Goal: Information Seeking & Learning: Check status

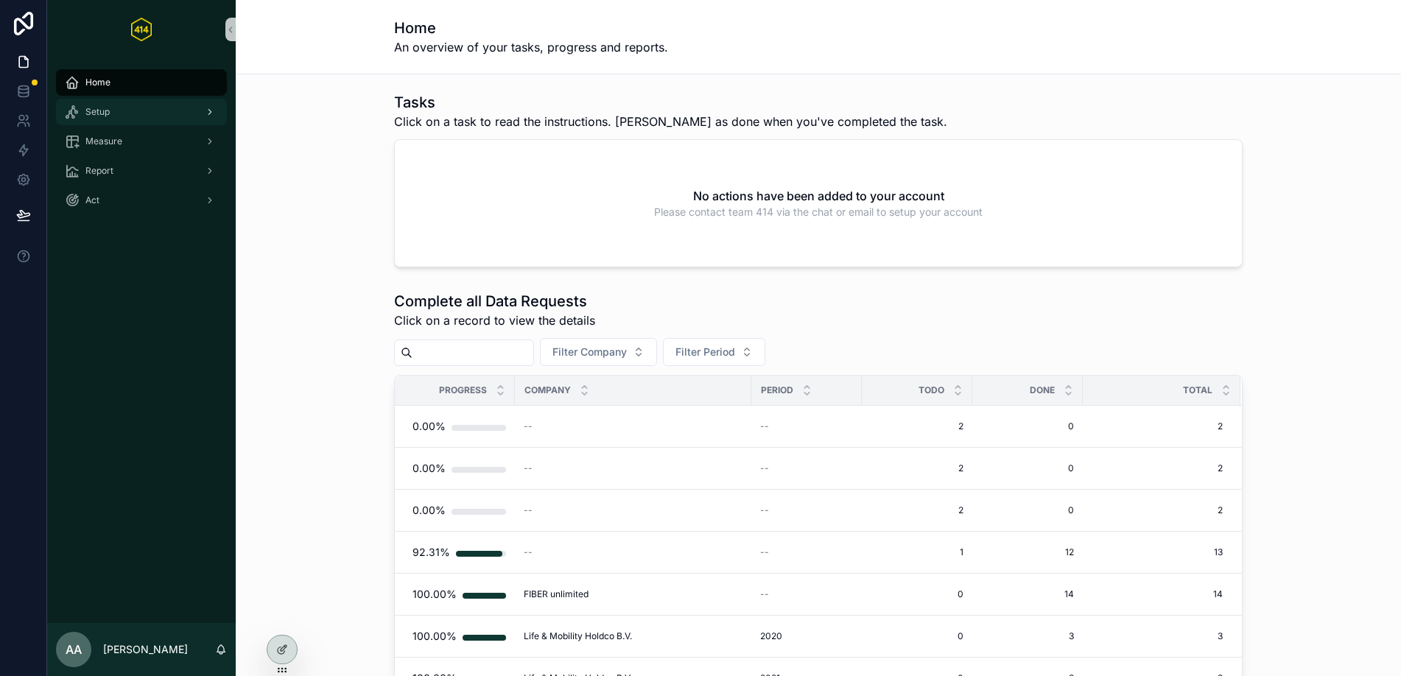
click at [137, 119] on div "Setup" at bounding box center [141, 112] width 153 height 24
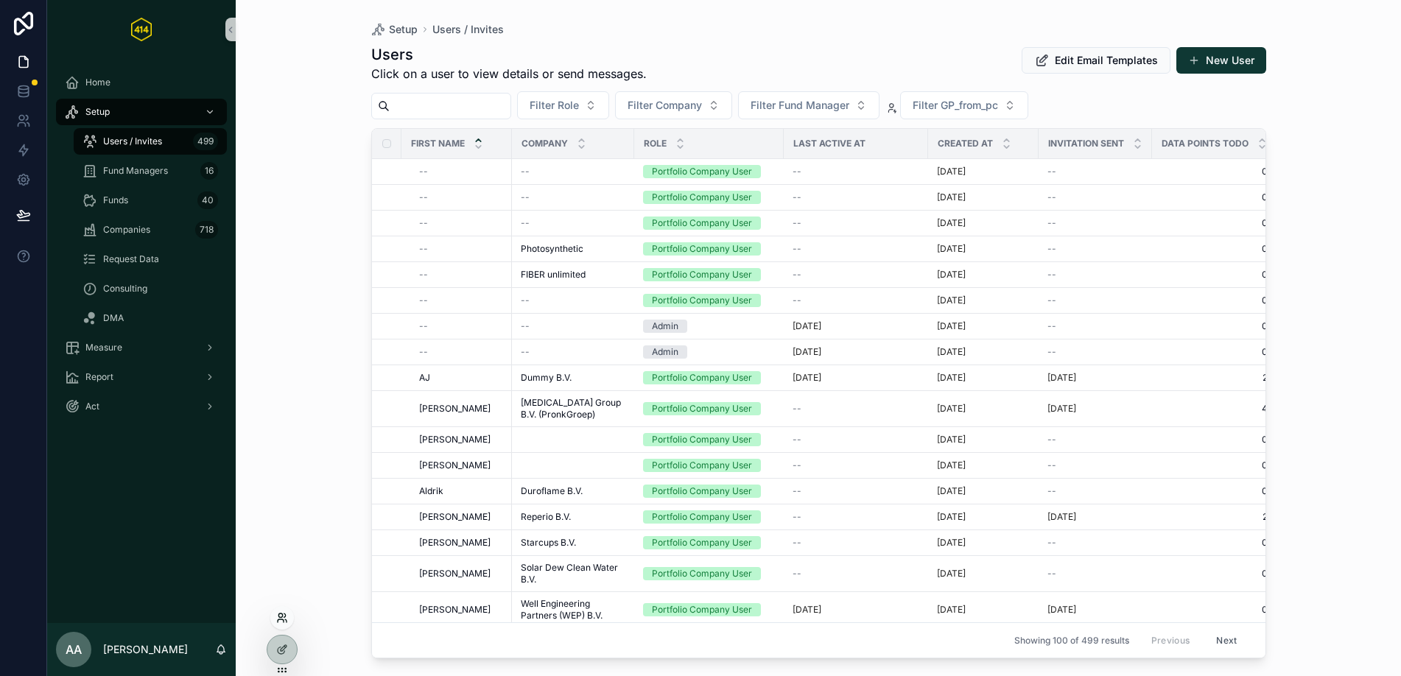
click at [277, 615] on icon at bounding box center [282, 618] width 12 height 12
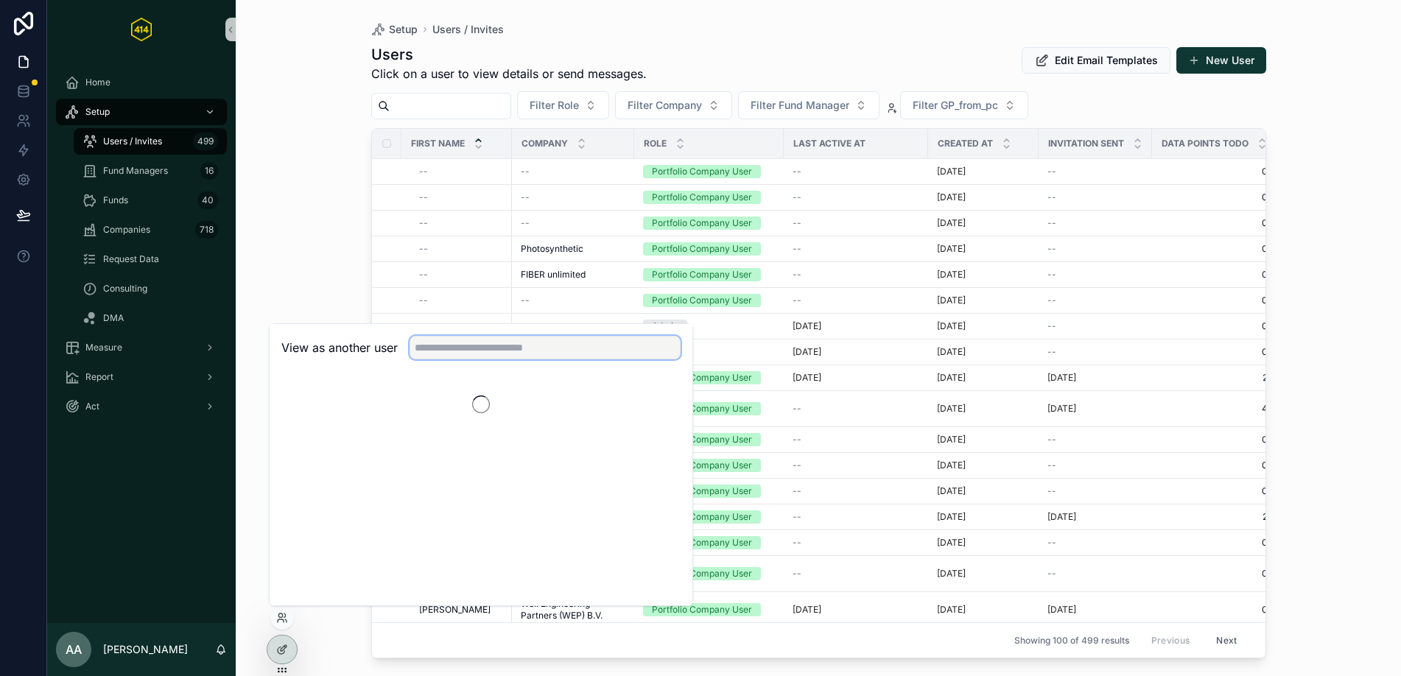
click at [502, 347] on input "text" at bounding box center [545, 348] width 271 height 24
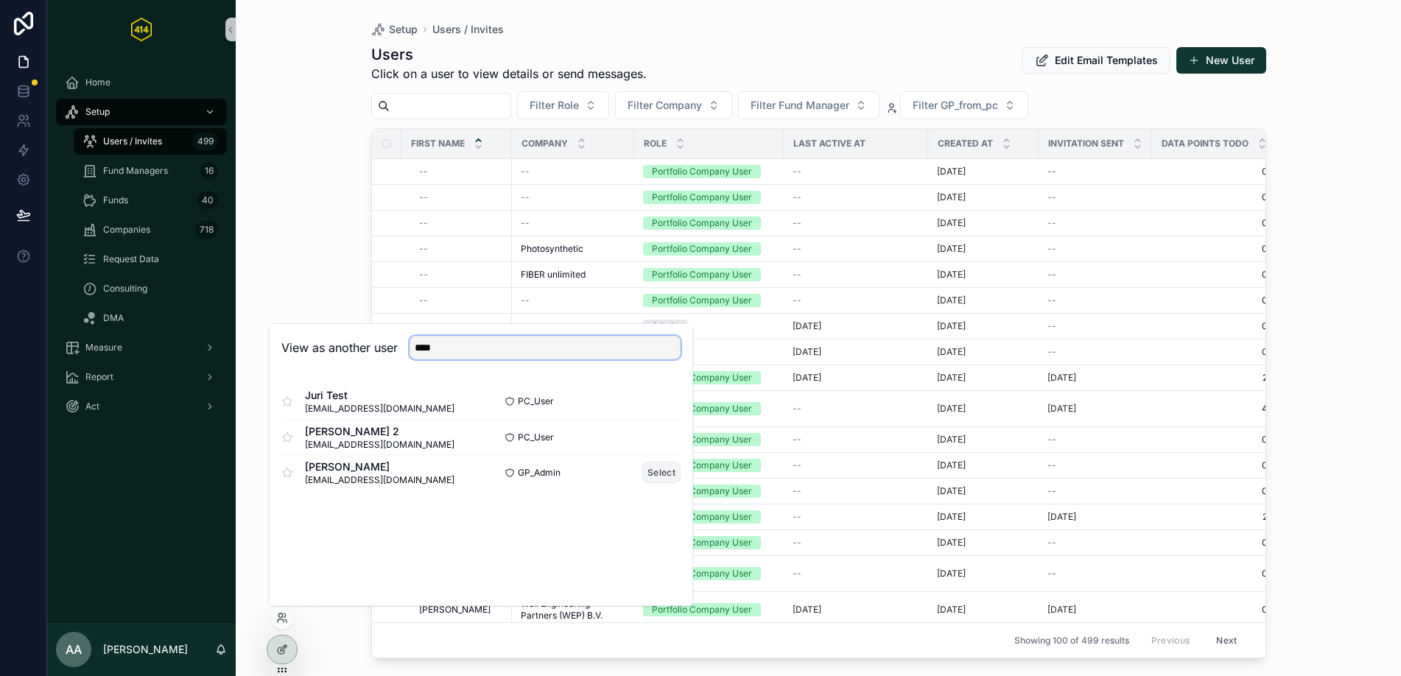
type input "****"
click at [657, 480] on button "Select" at bounding box center [661, 472] width 38 height 21
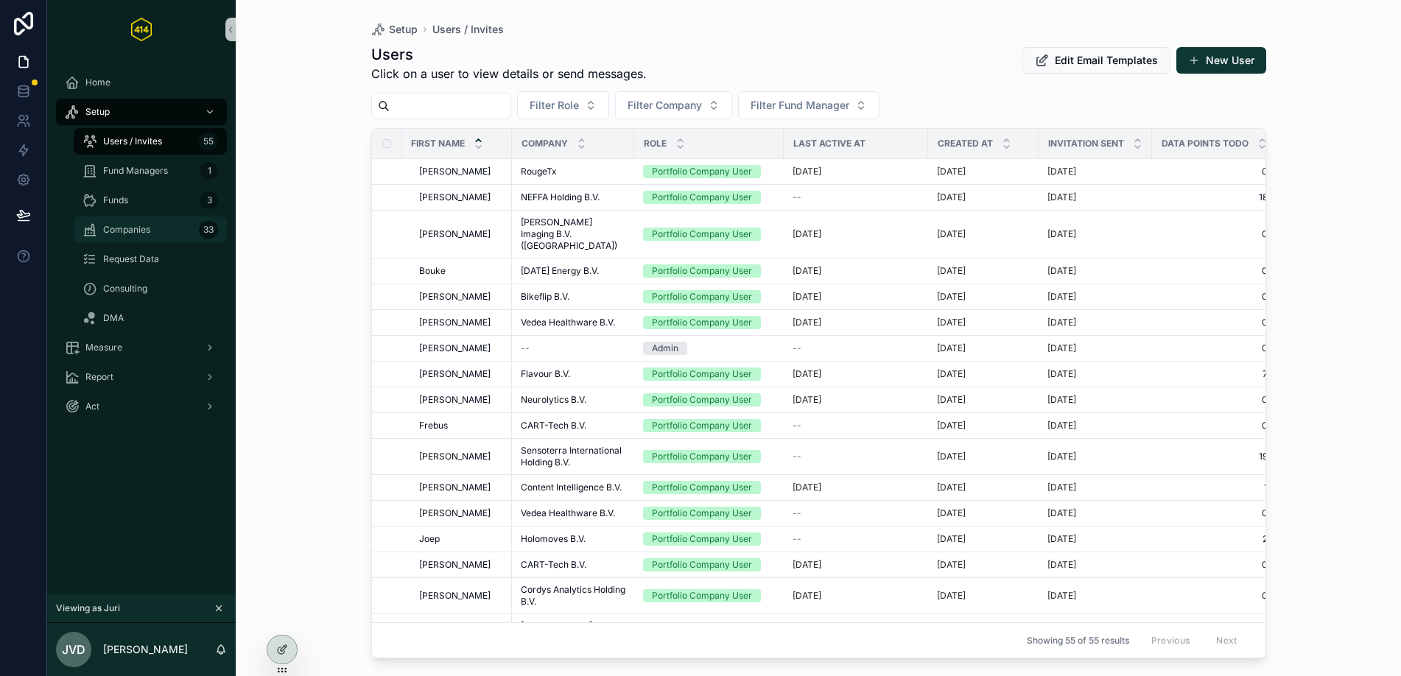
click at [119, 226] on span "Companies" at bounding box center [126, 230] width 47 height 12
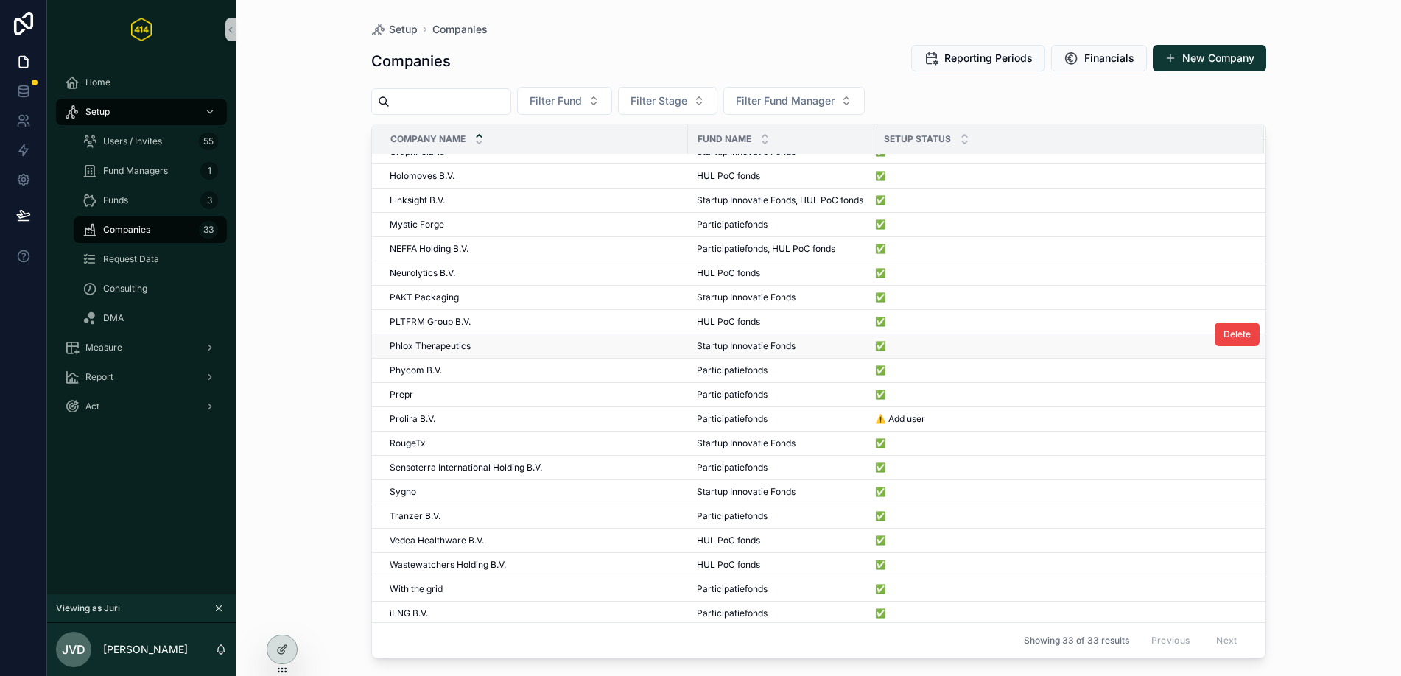
scroll to position [334, 0]
click at [108, 344] on span "Measure" at bounding box center [103, 348] width 37 height 12
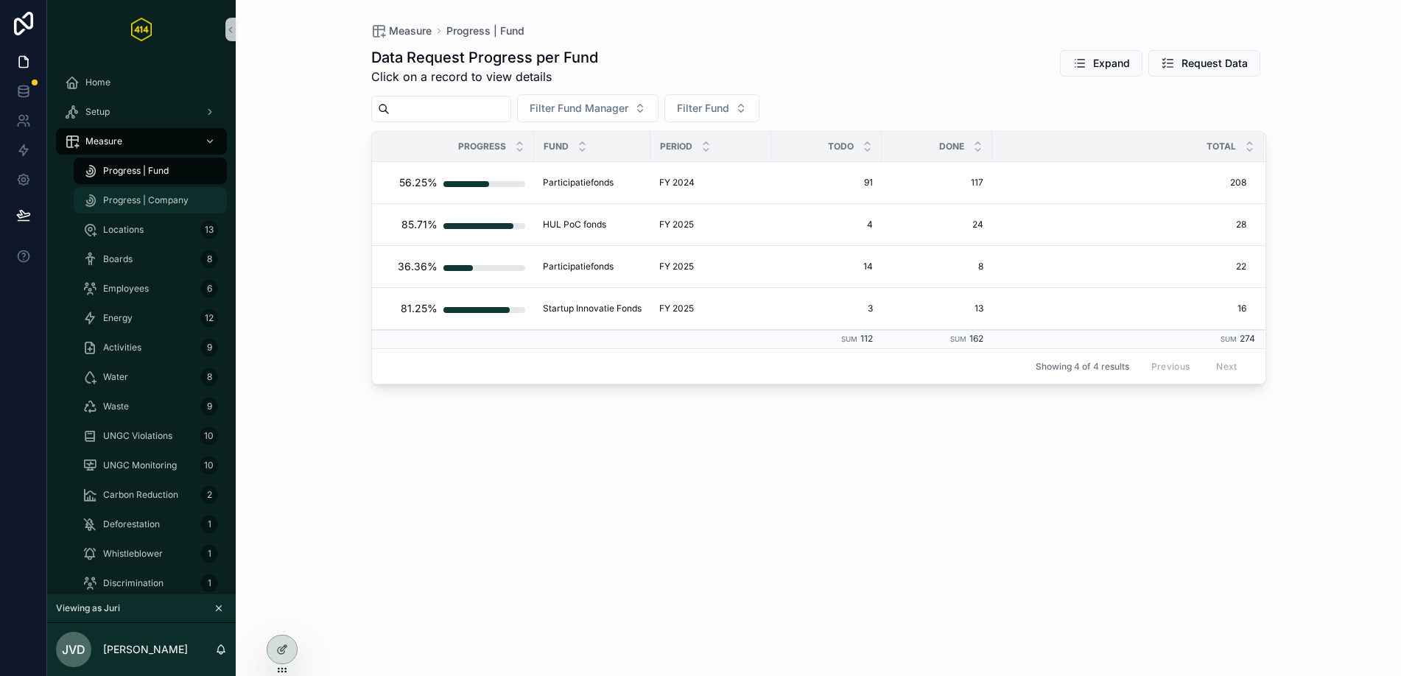
click at [132, 197] on span "Progress | Company" at bounding box center [145, 201] width 85 height 12
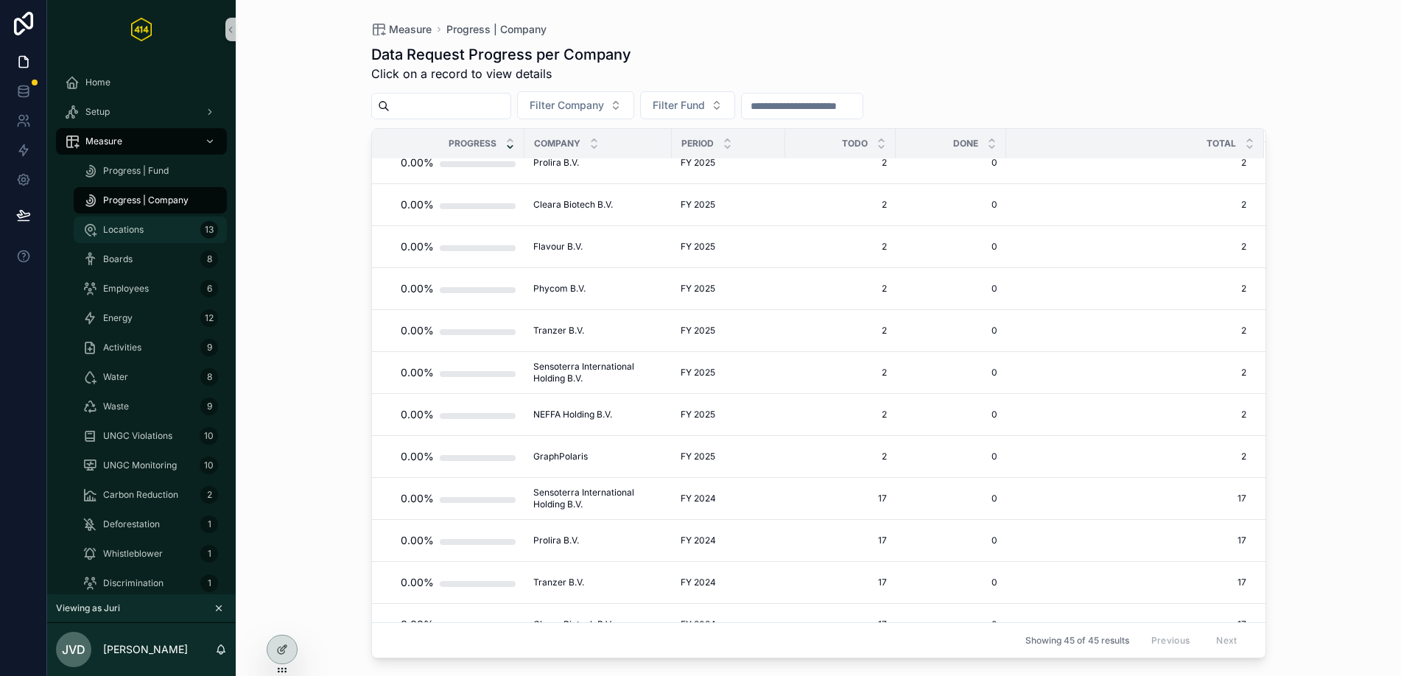
scroll to position [1343, 0]
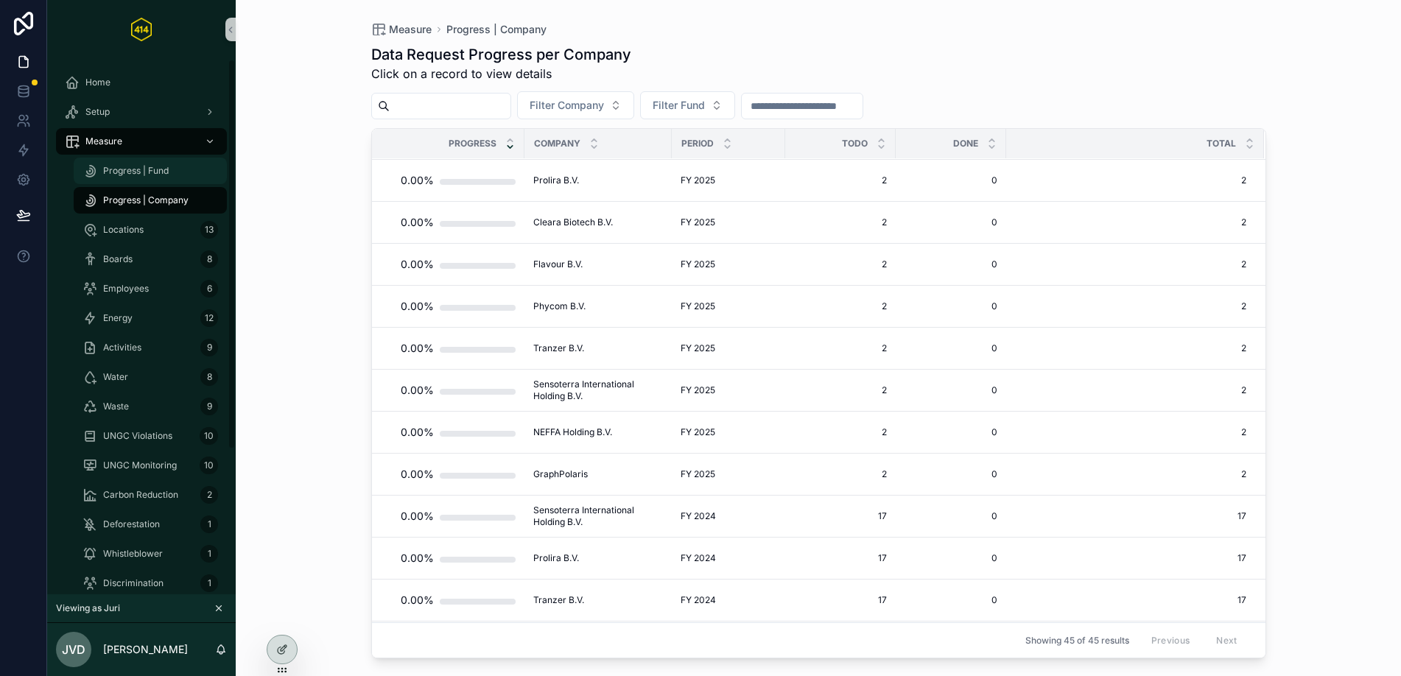
click at [169, 175] on div "Progress | Fund" at bounding box center [151, 171] width 136 height 24
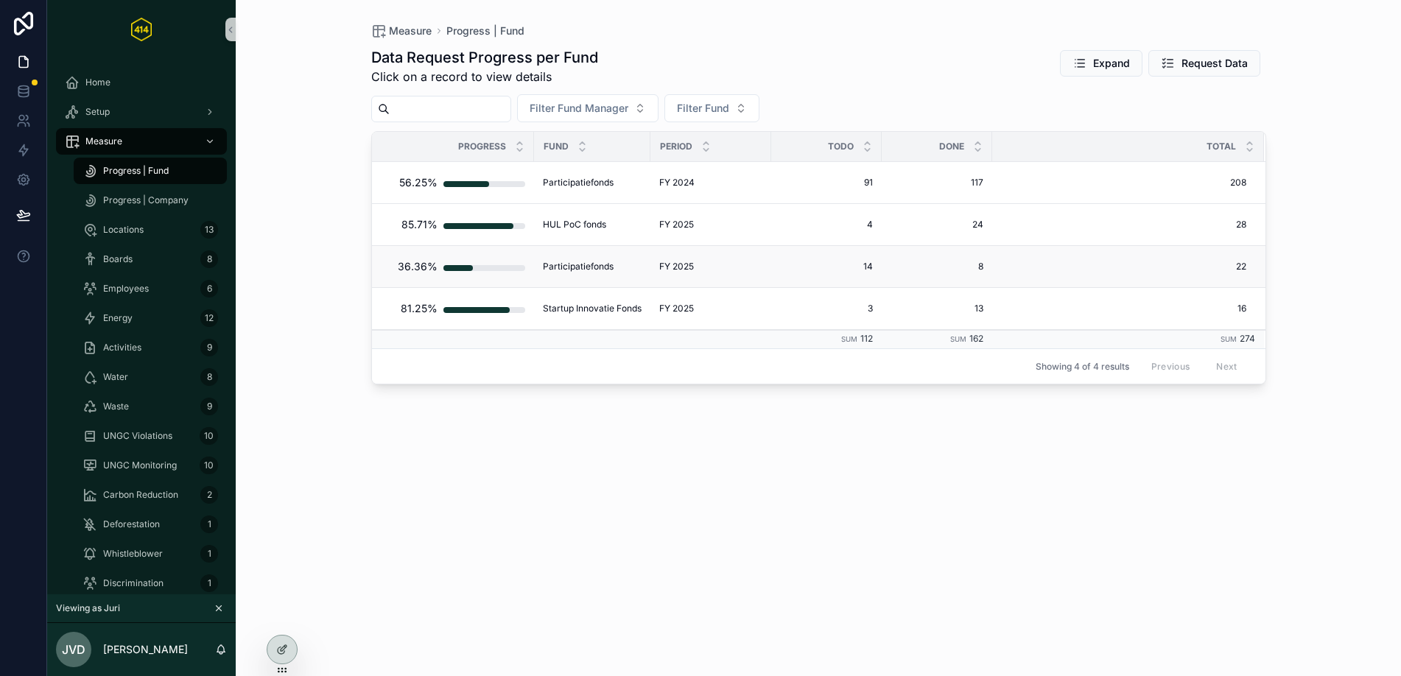
click at [720, 267] on div "FY 2025 FY 2025" at bounding box center [710, 267] width 103 height 12
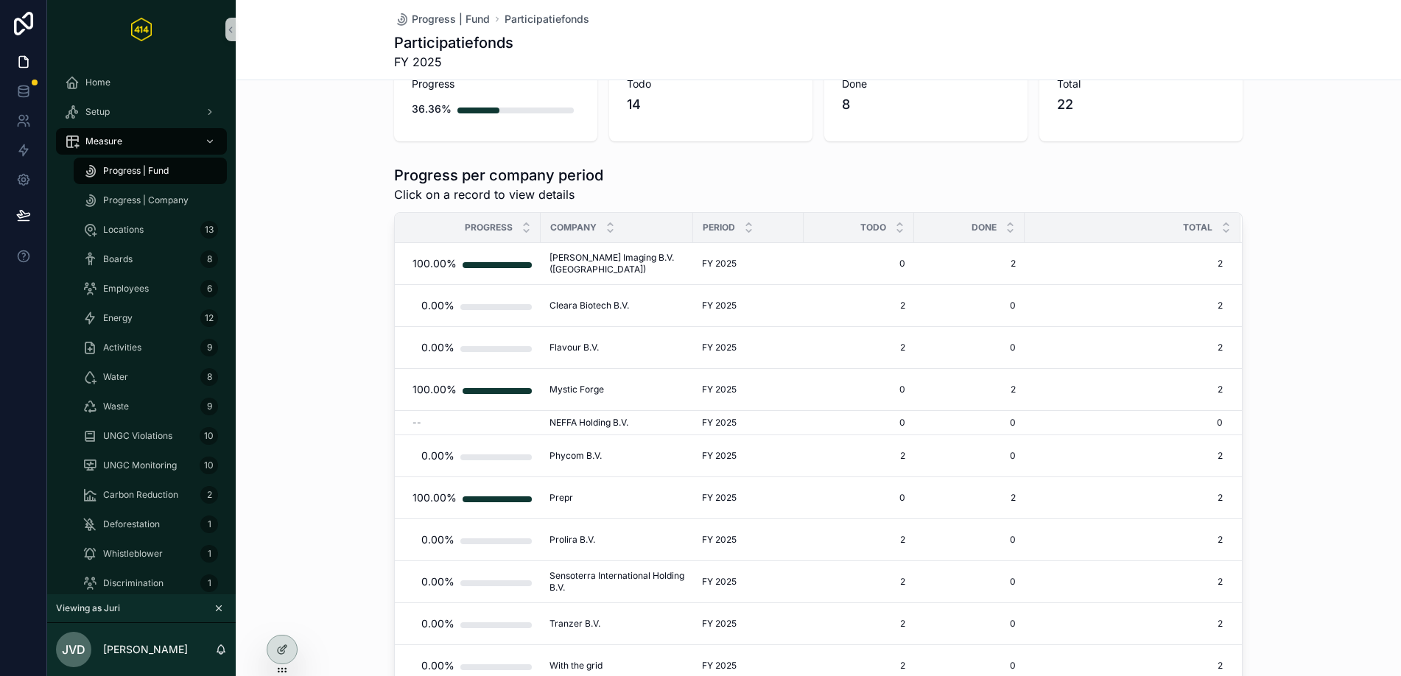
scroll to position [21, 0]
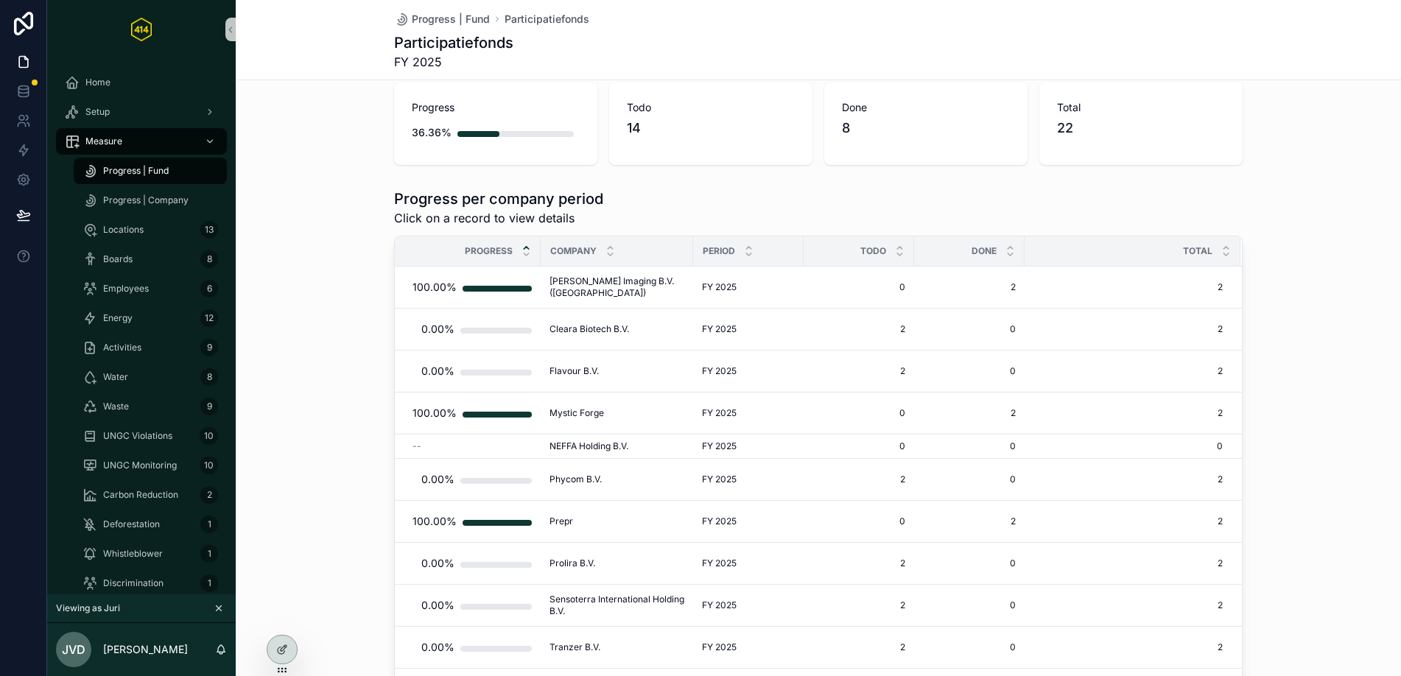
click at [522, 245] on icon "scrollable content" at bounding box center [527, 248] width 10 height 10
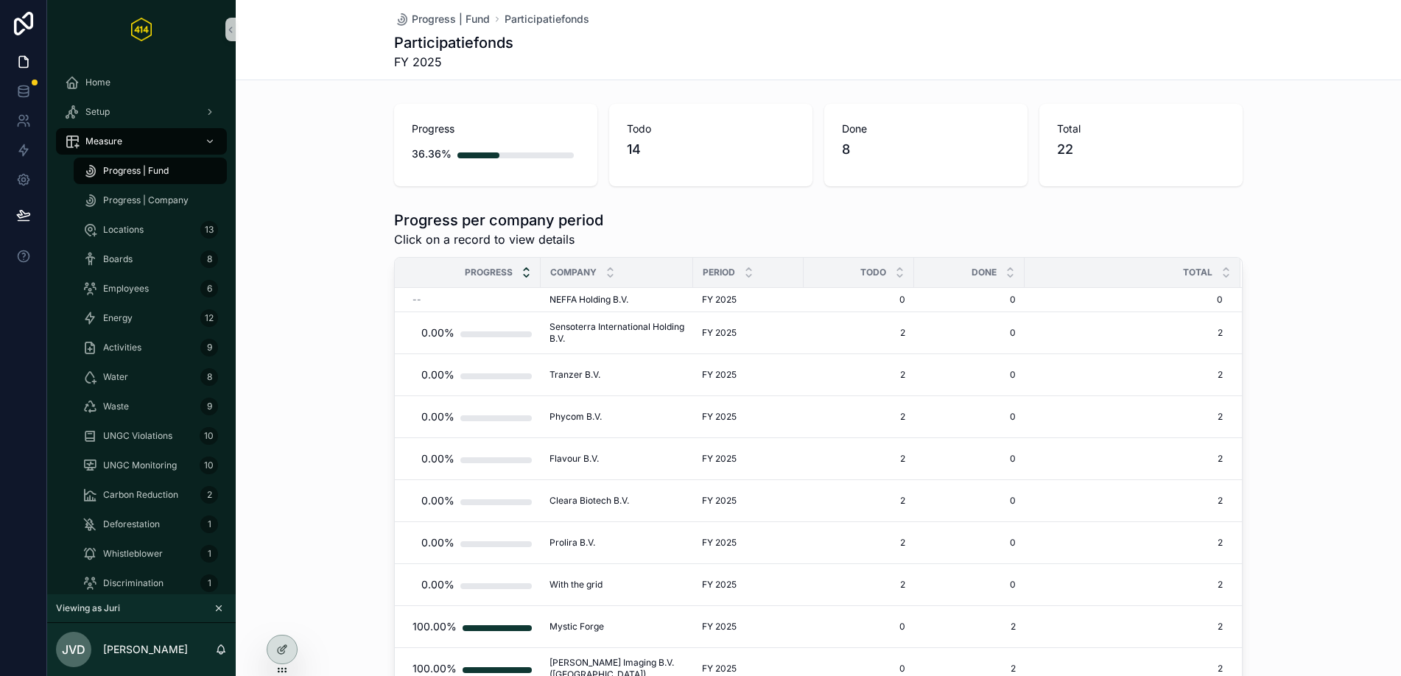
click at [522, 278] on icon "scrollable content" at bounding box center [527, 276] width 10 height 10
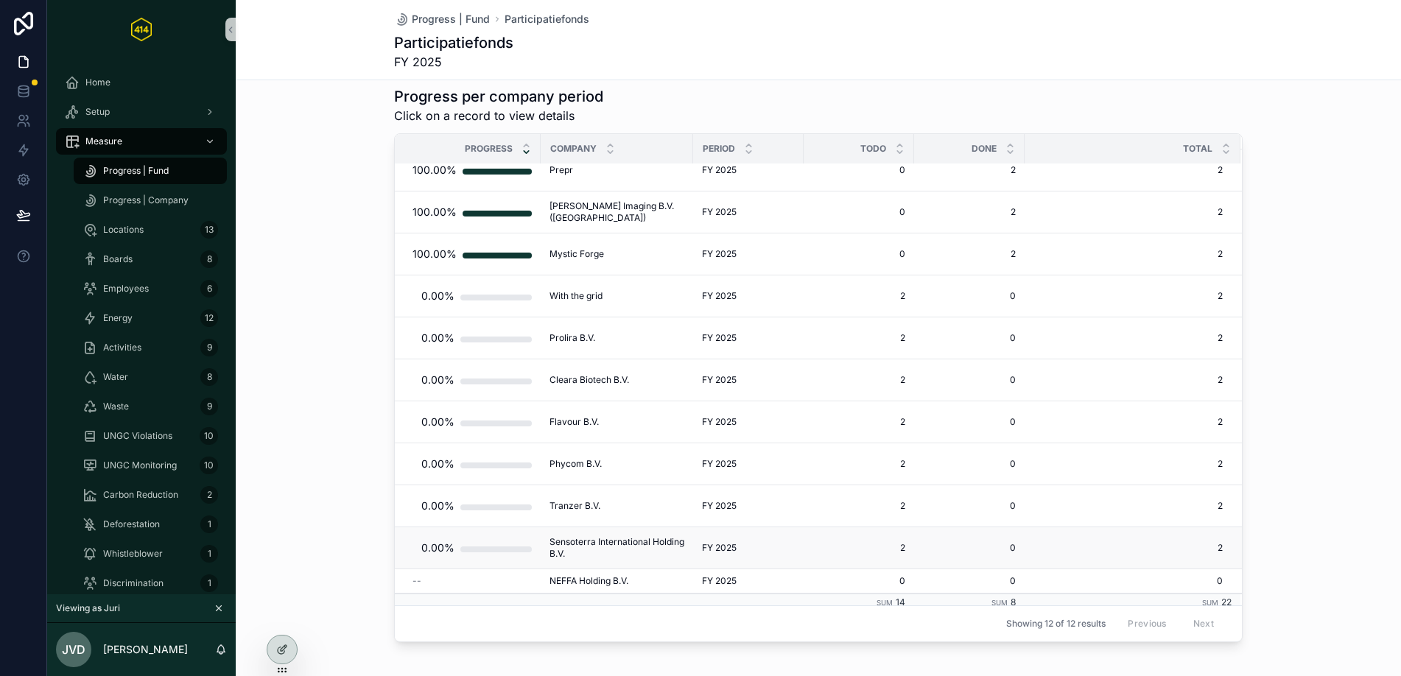
scroll to position [63, 0]
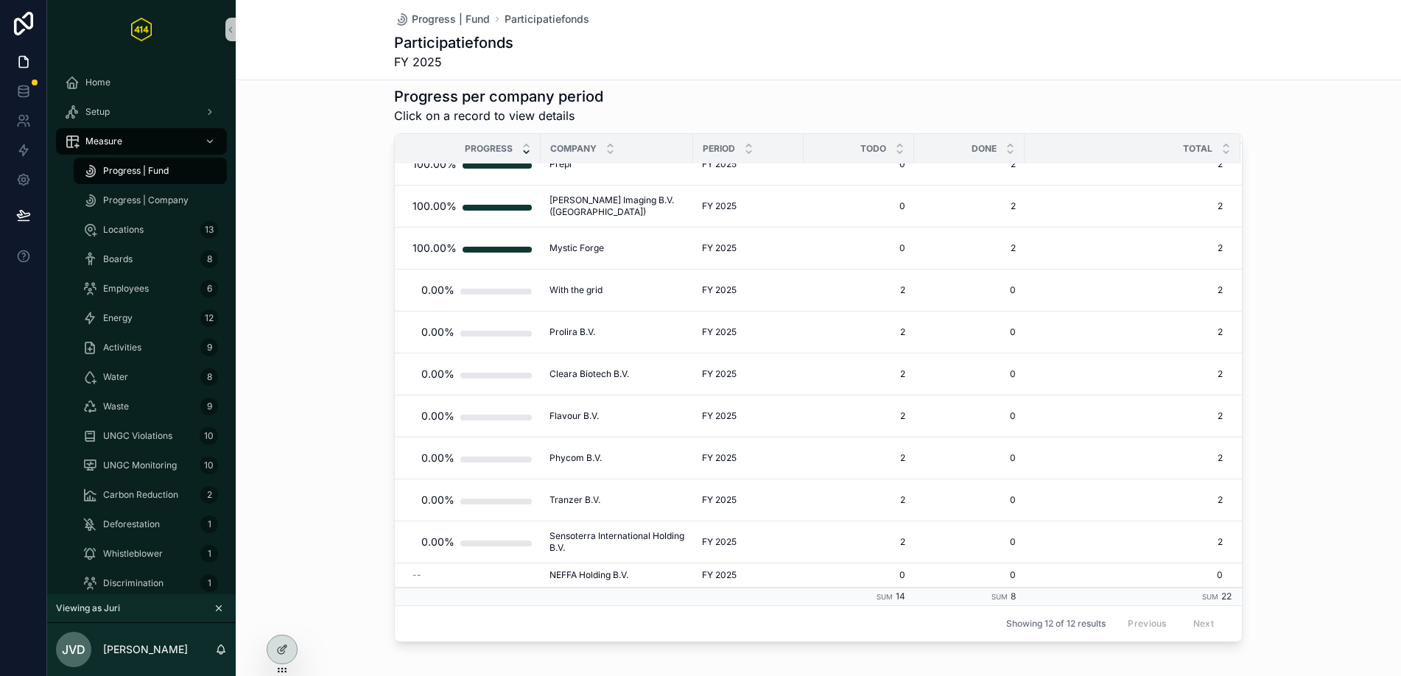
click at [147, 172] on span "Progress | Fund" at bounding box center [136, 171] width 66 height 12
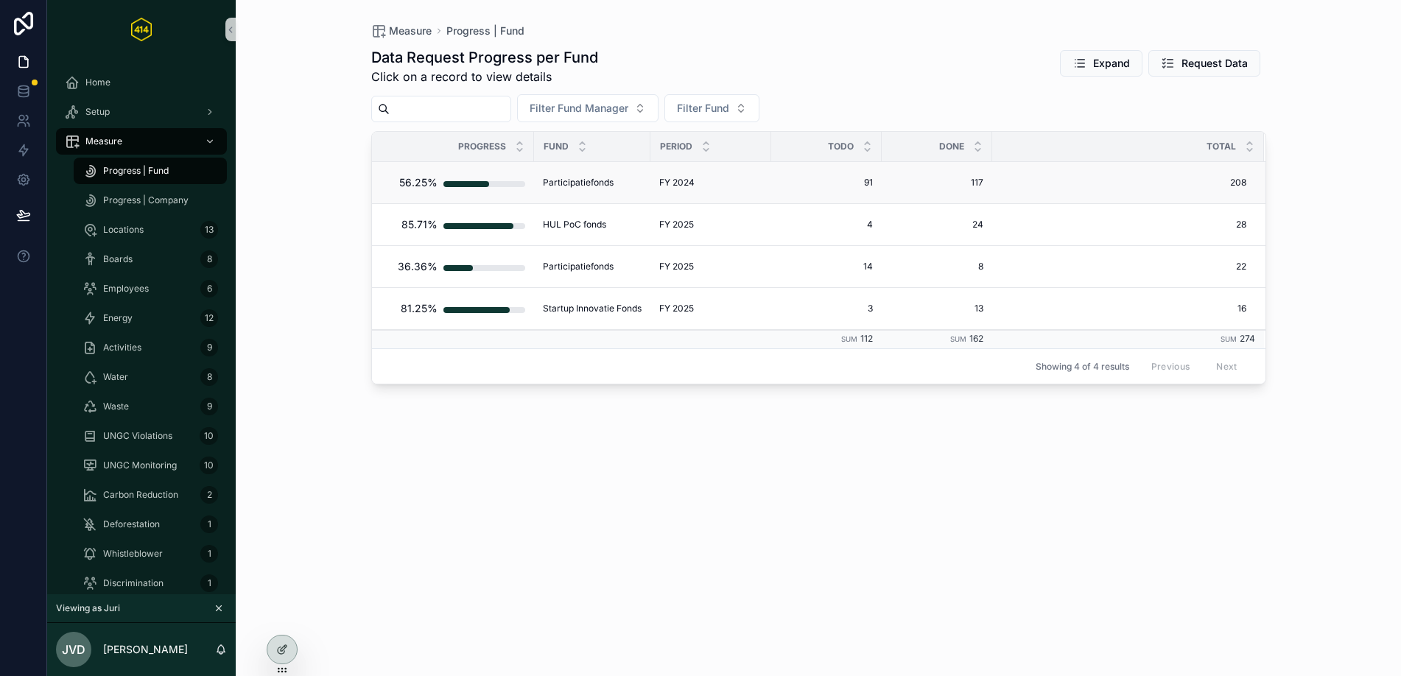
click at [614, 186] on div "Participatiefonds Participatiefonds" at bounding box center [592, 183] width 99 height 12
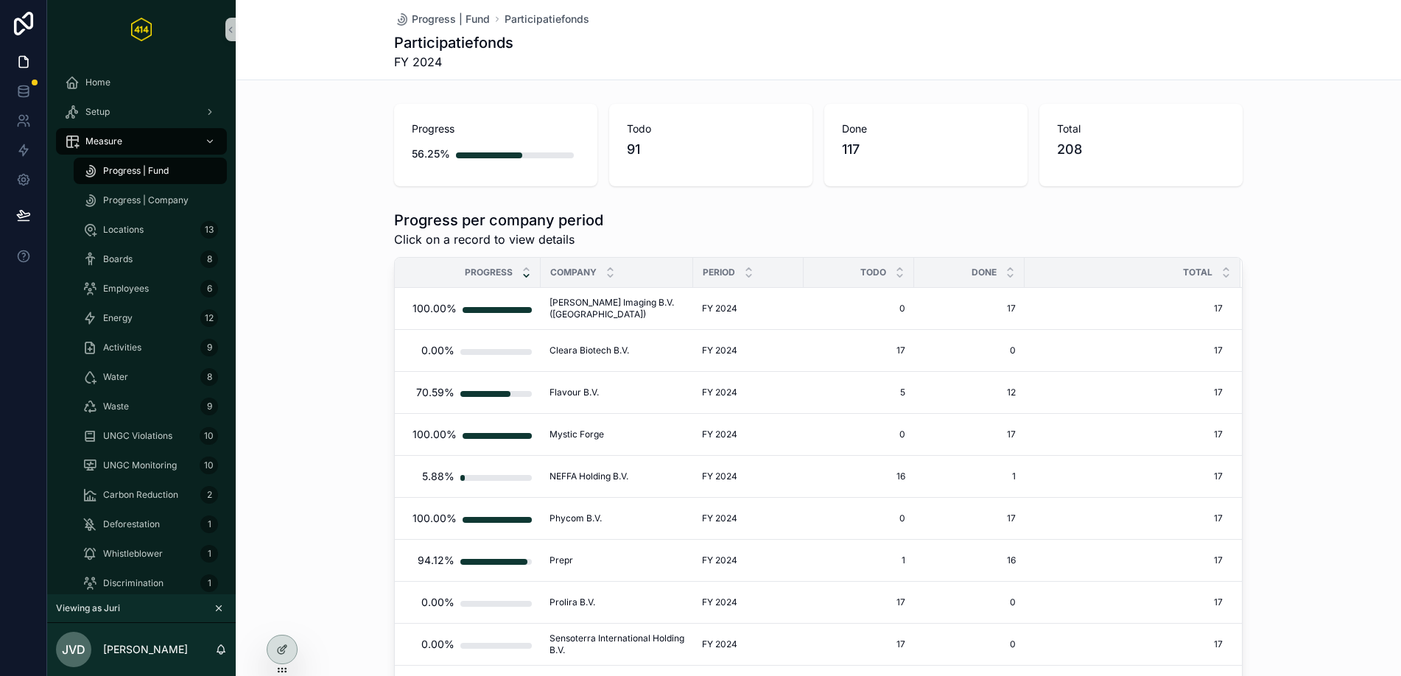
click at [522, 279] on icon "scrollable content" at bounding box center [527, 276] width 10 height 10
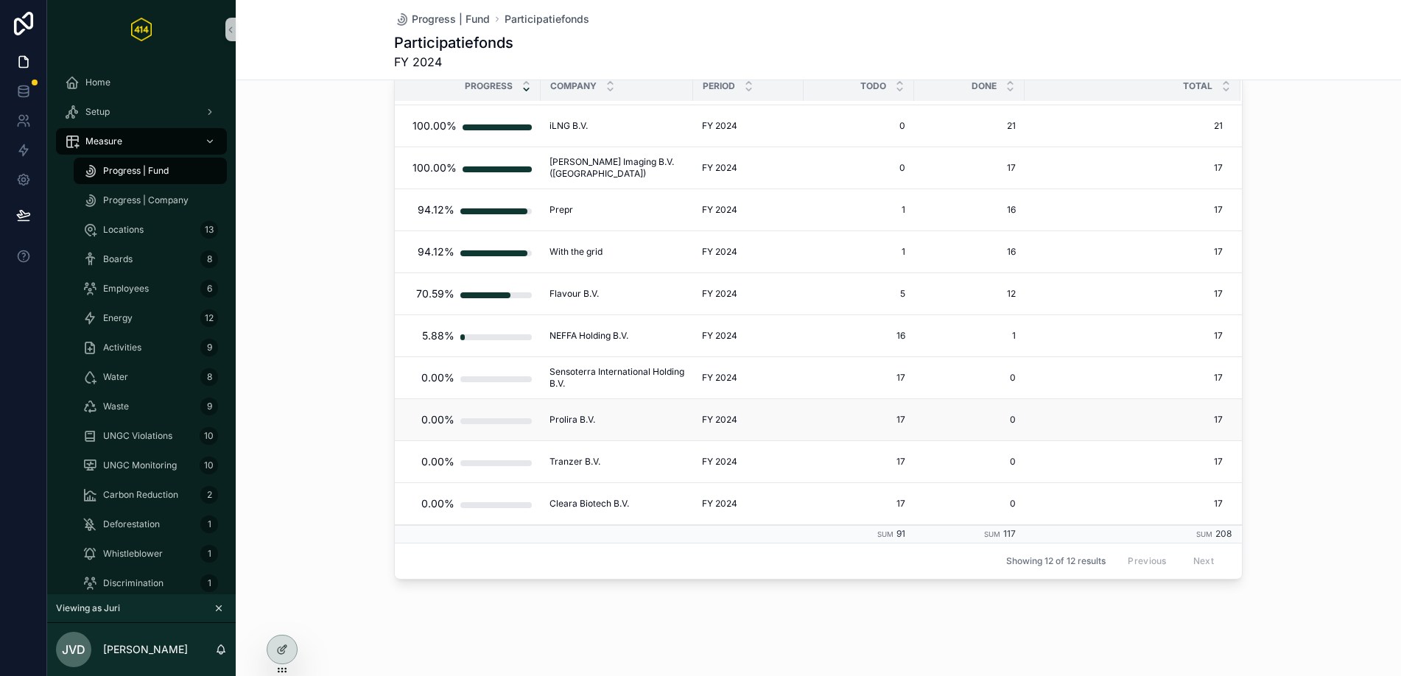
scroll to position [190, 0]
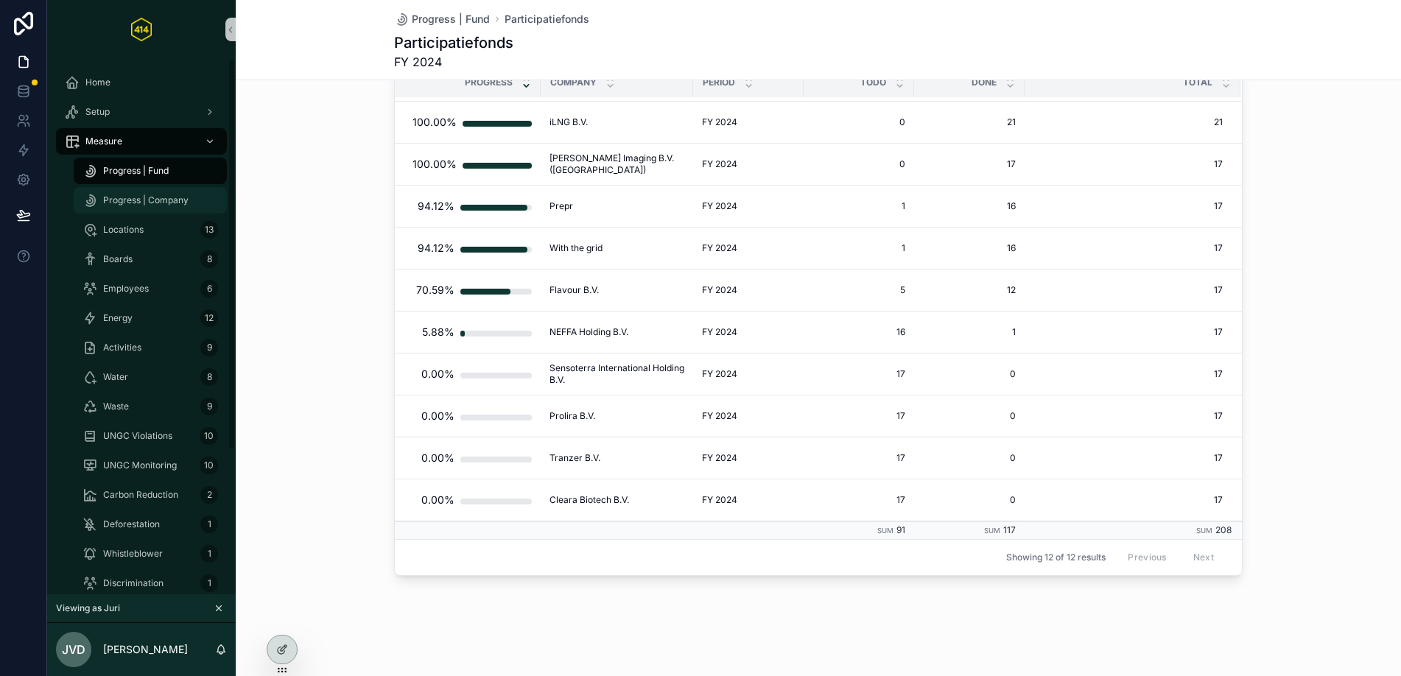
click at [133, 195] on span "Progress | Company" at bounding box center [145, 201] width 85 height 12
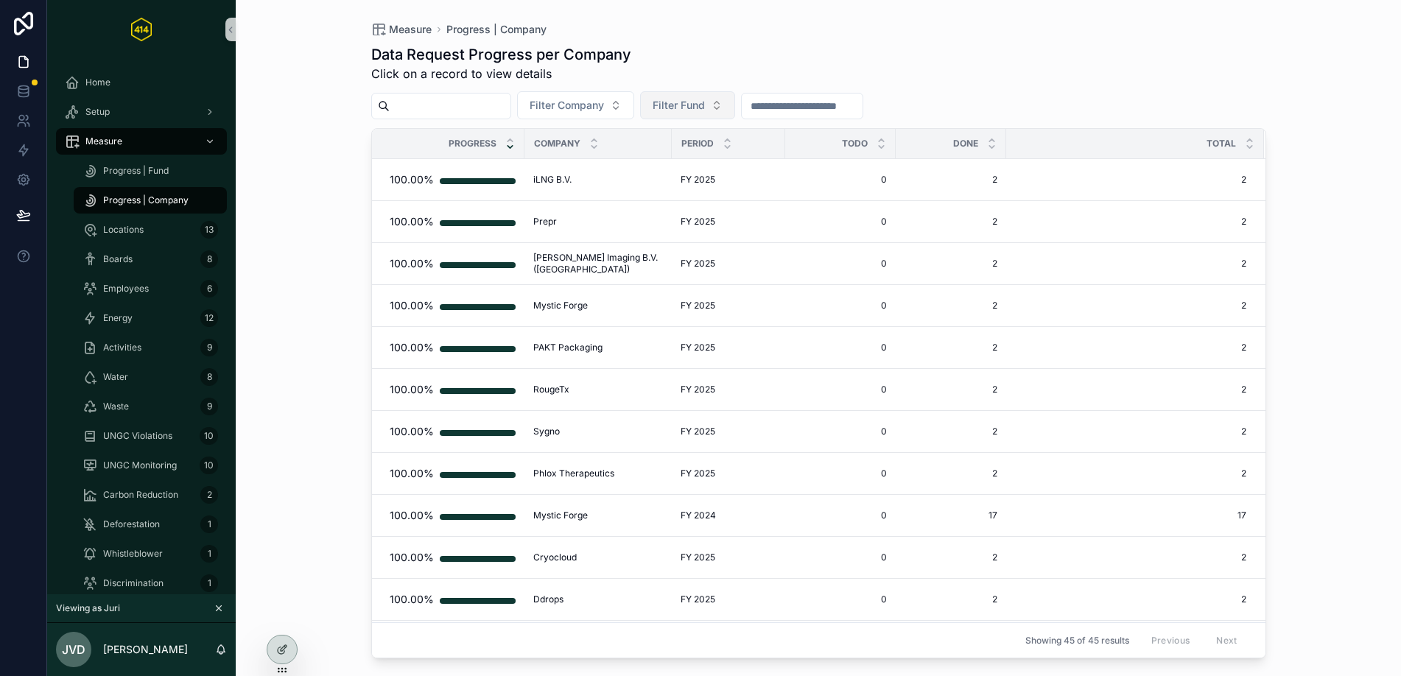
click at [726, 102] on button "Filter Fund" at bounding box center [687, 105] width 95 height 28
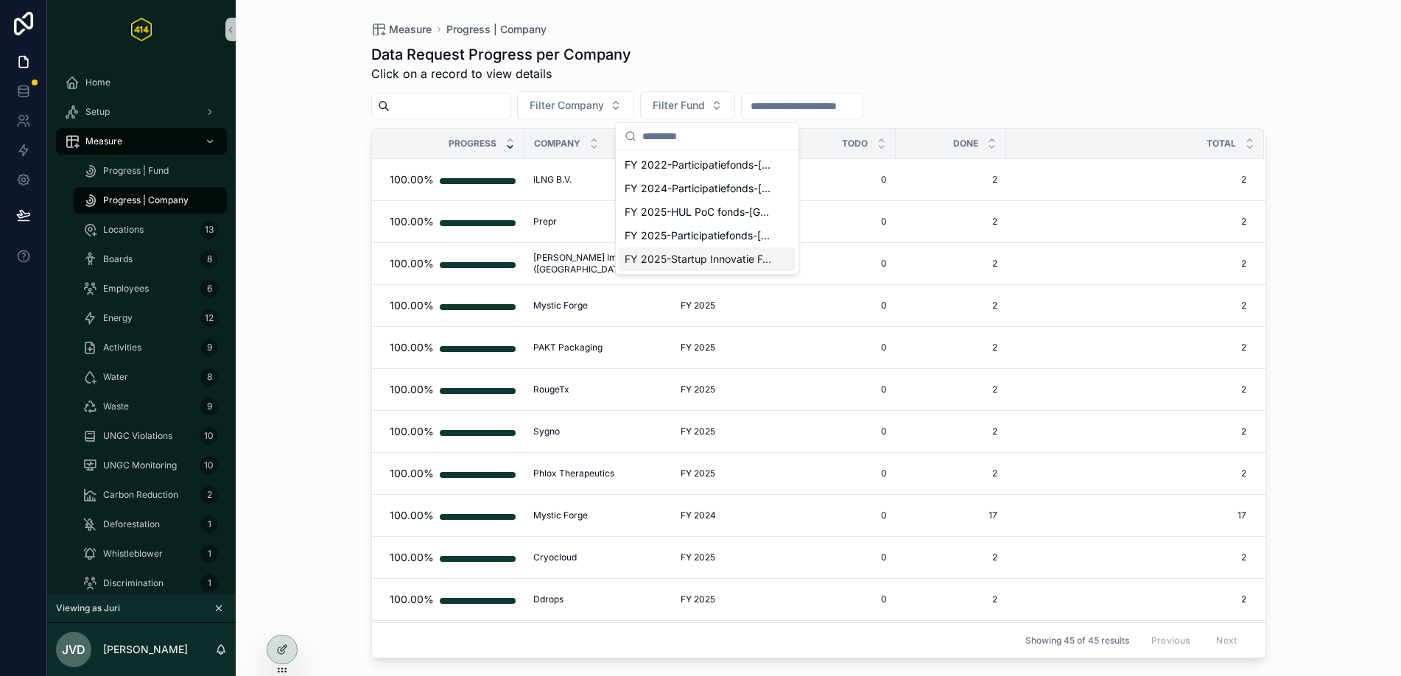
click at [317, 326] on div "Measure Progress | Company Data Request Progress per Company Click on a record …" at bounding box center [819, 338] width 1166 height 676
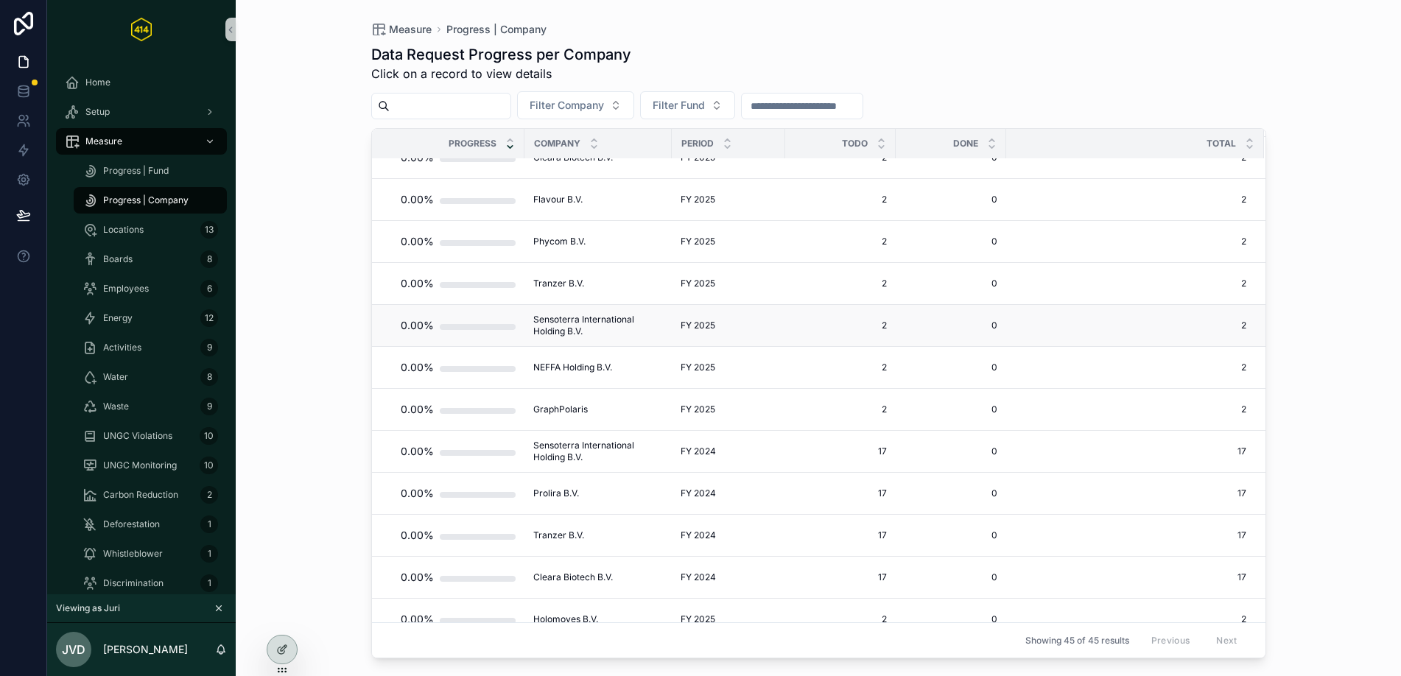
scroll to position [1445, 0]
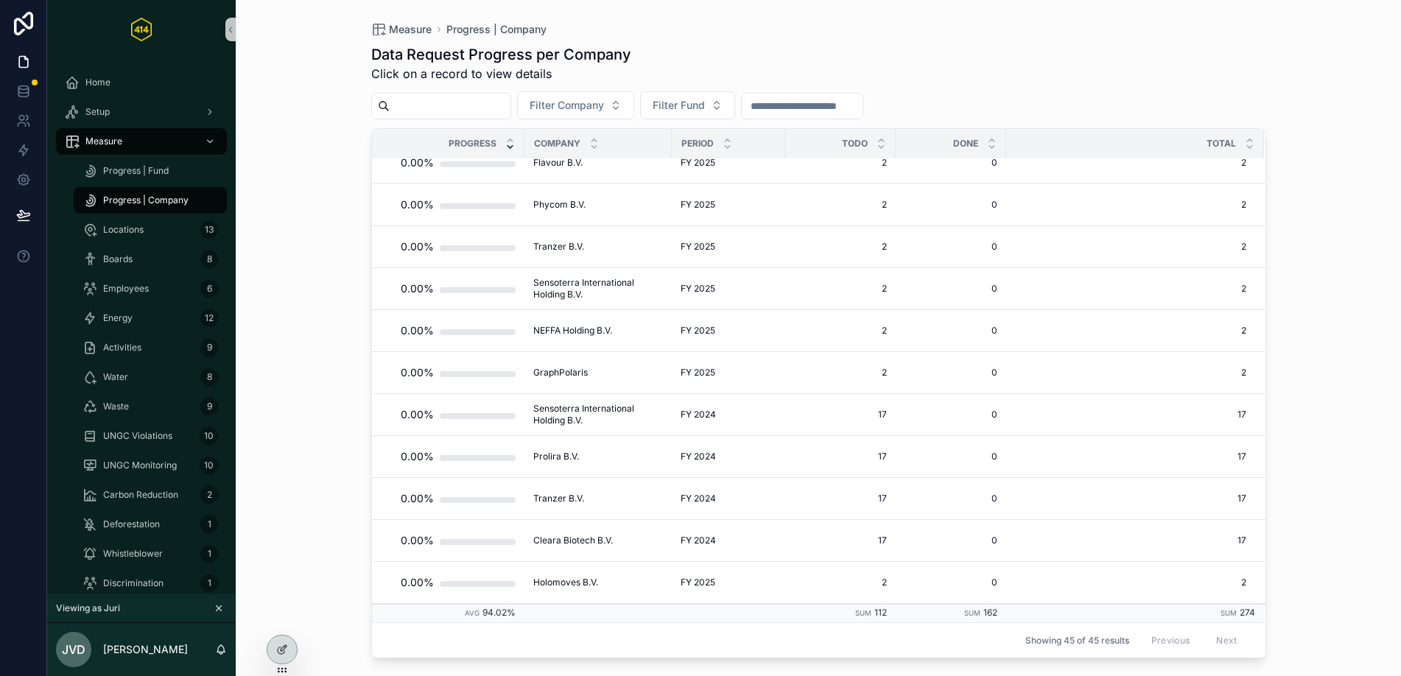
click at [171, 193] on div "Progress | Company" at bounding box center [151, 201] width 136 height 24
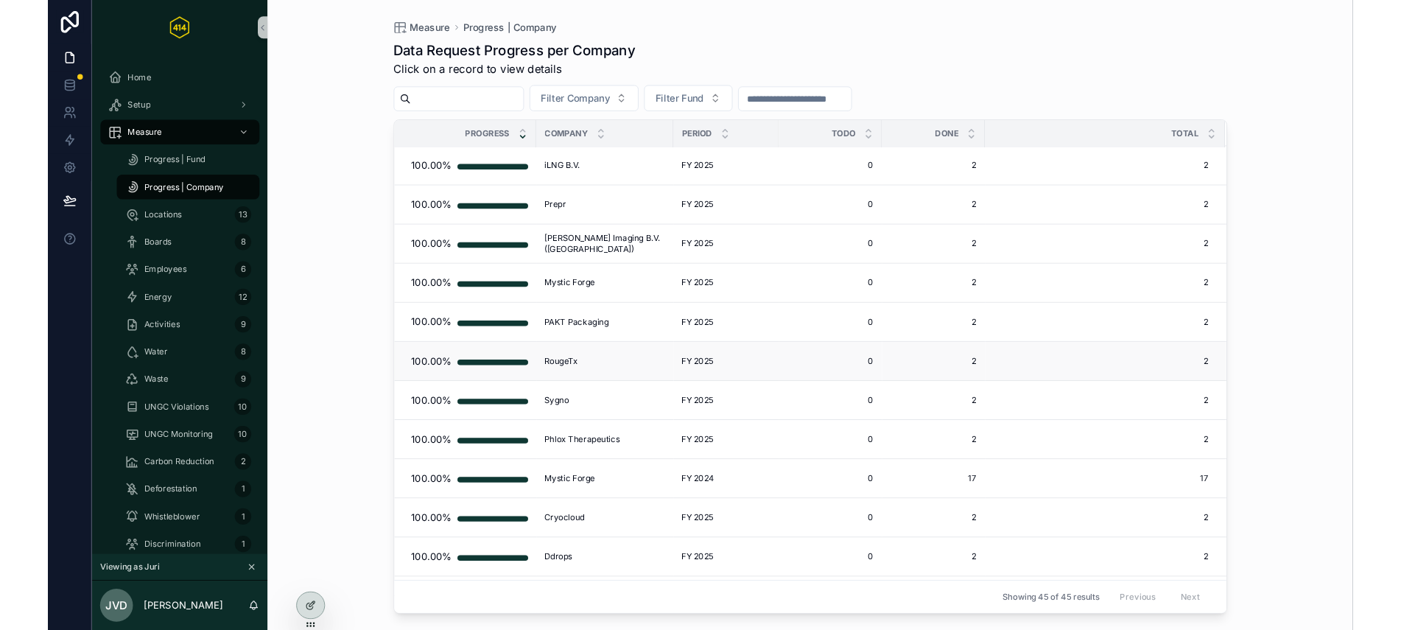
scroll to position [0, 0]
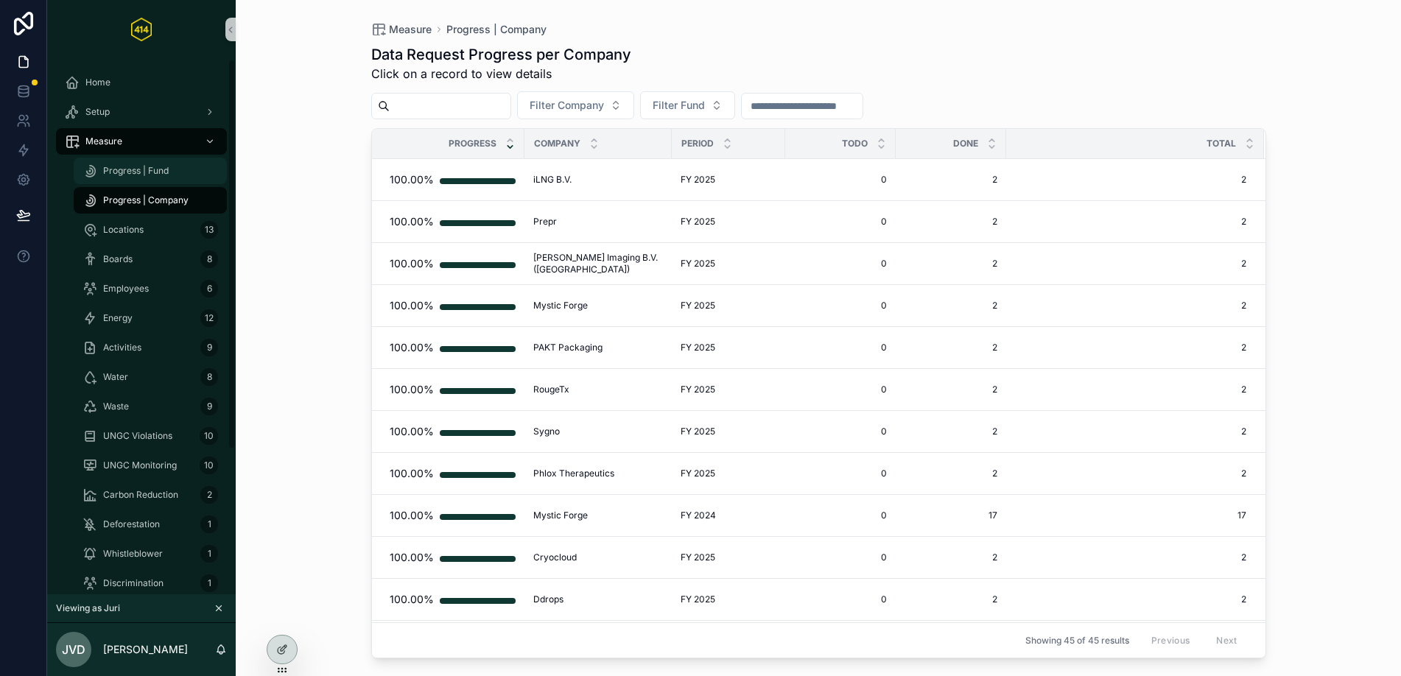
click at [153, 176] on span "Progress | Fund" at bounding box center [136, 171] width 66 height 12
